Goal: Task Accomplishment & Management: Use online tool/utility

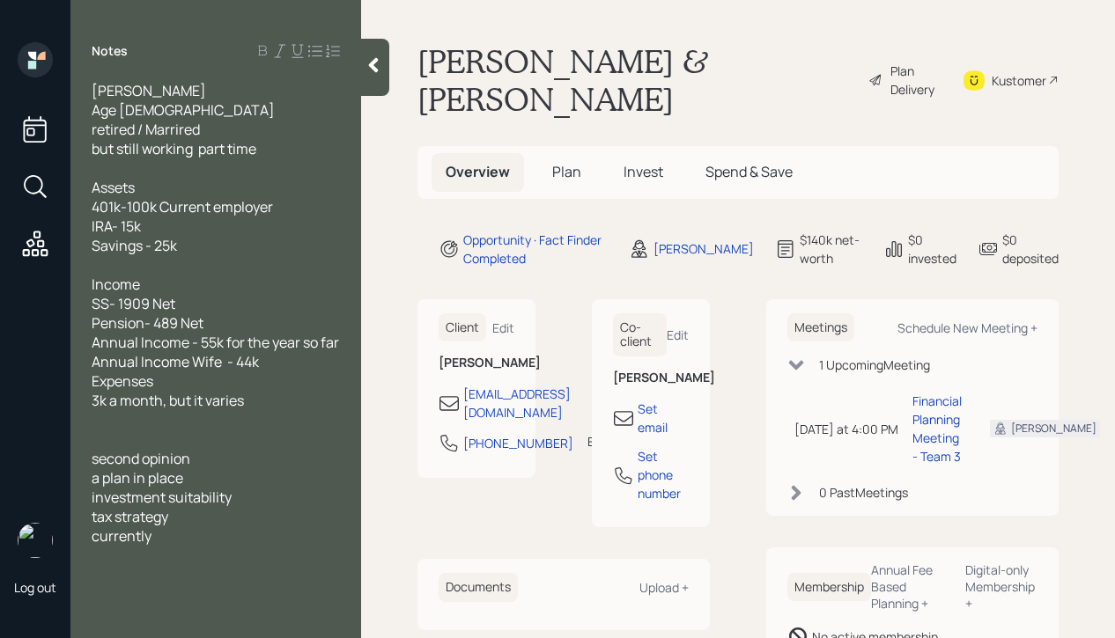
click at [890, 64] on div "Plan Delivery" at bounding box center [915, 80] width 50 height 37
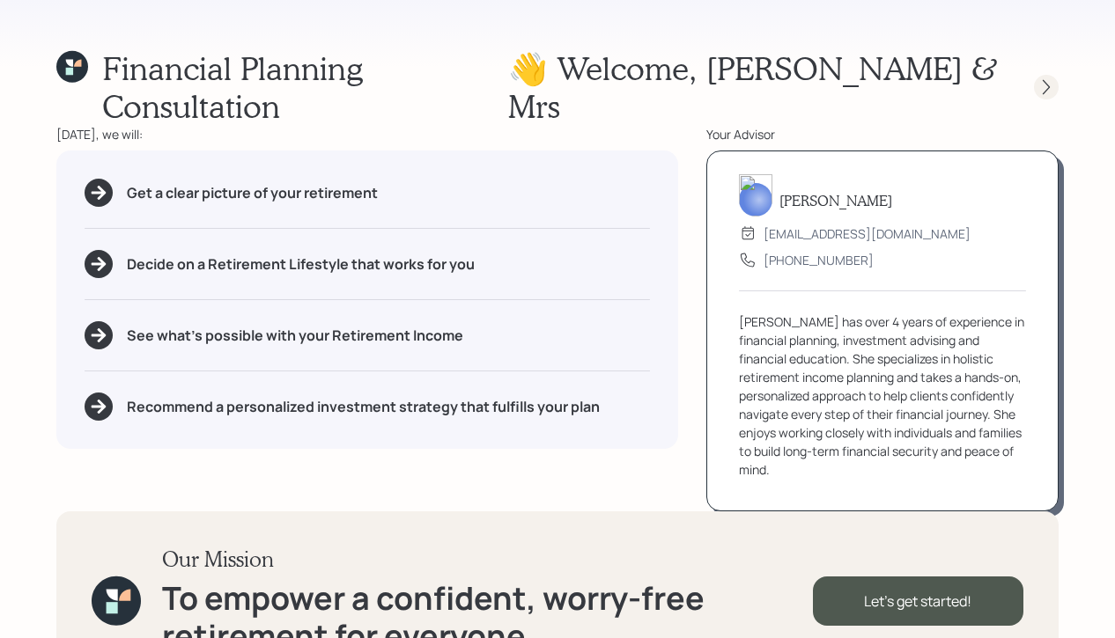
click at [1047, 78] on icon at bounding box center [1046, 87] width 18 height 18
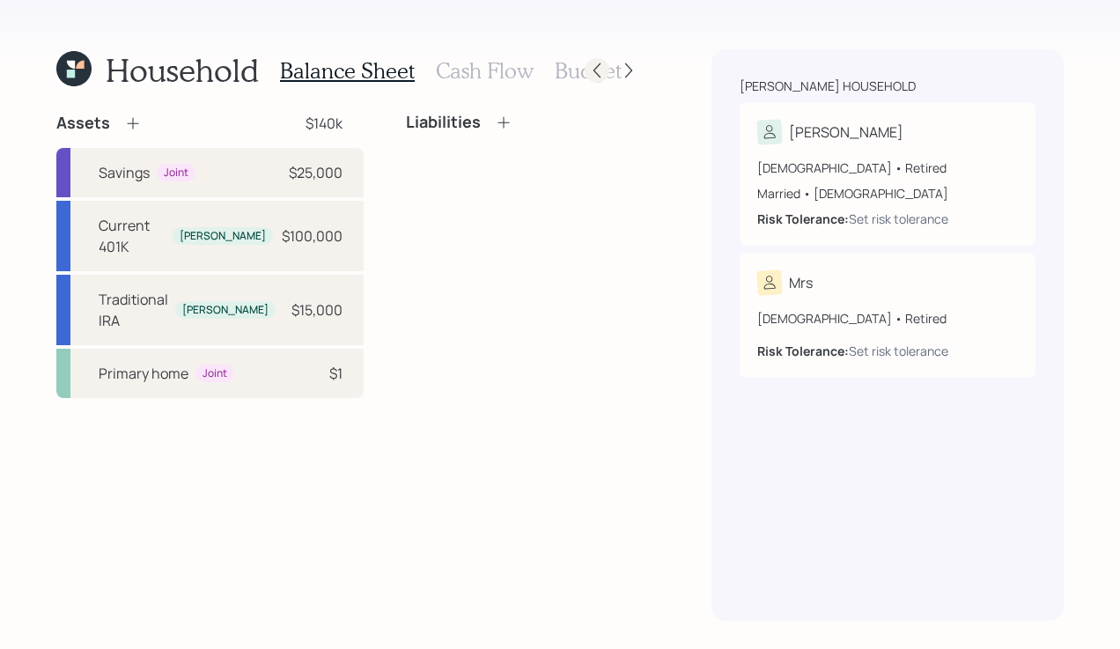
click at [601, 70] on icon at bounding box center [597, 71] width 18 height 18
